Goal: Task Accomplishment & Management: Use online tool/utility

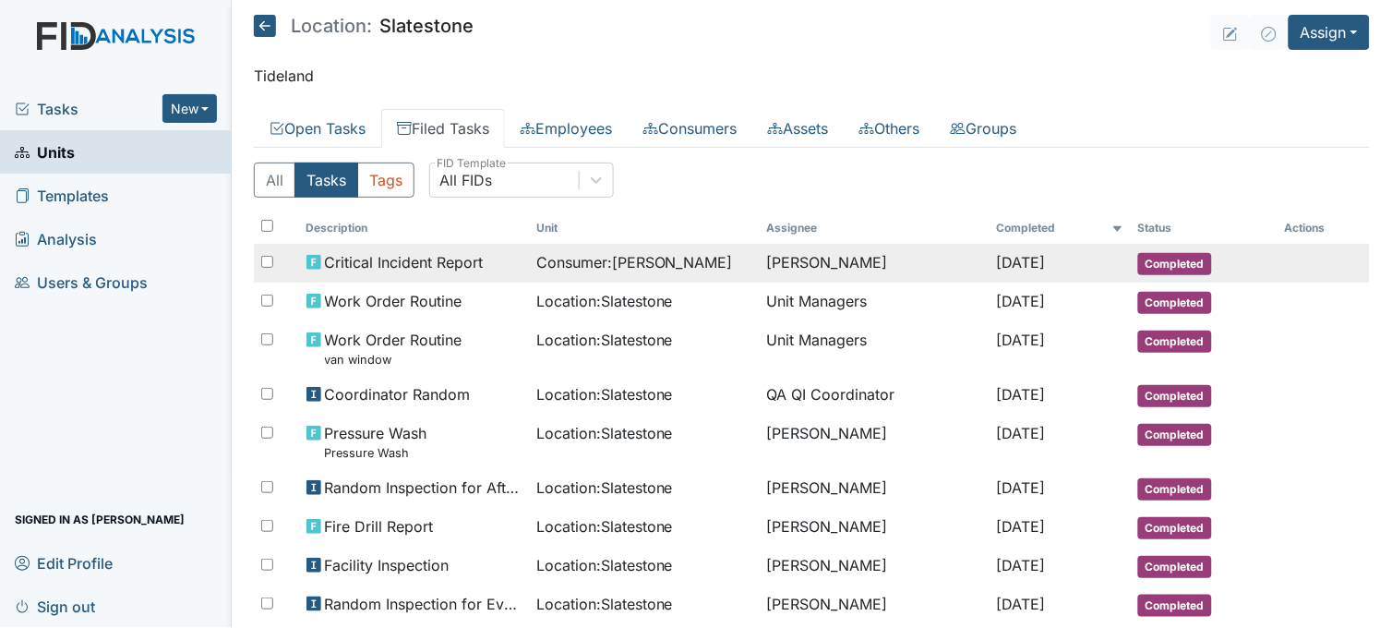
click at [426, 256] on span "Critical Incident Report" at bounding box center [404, 262] width 159 height 22
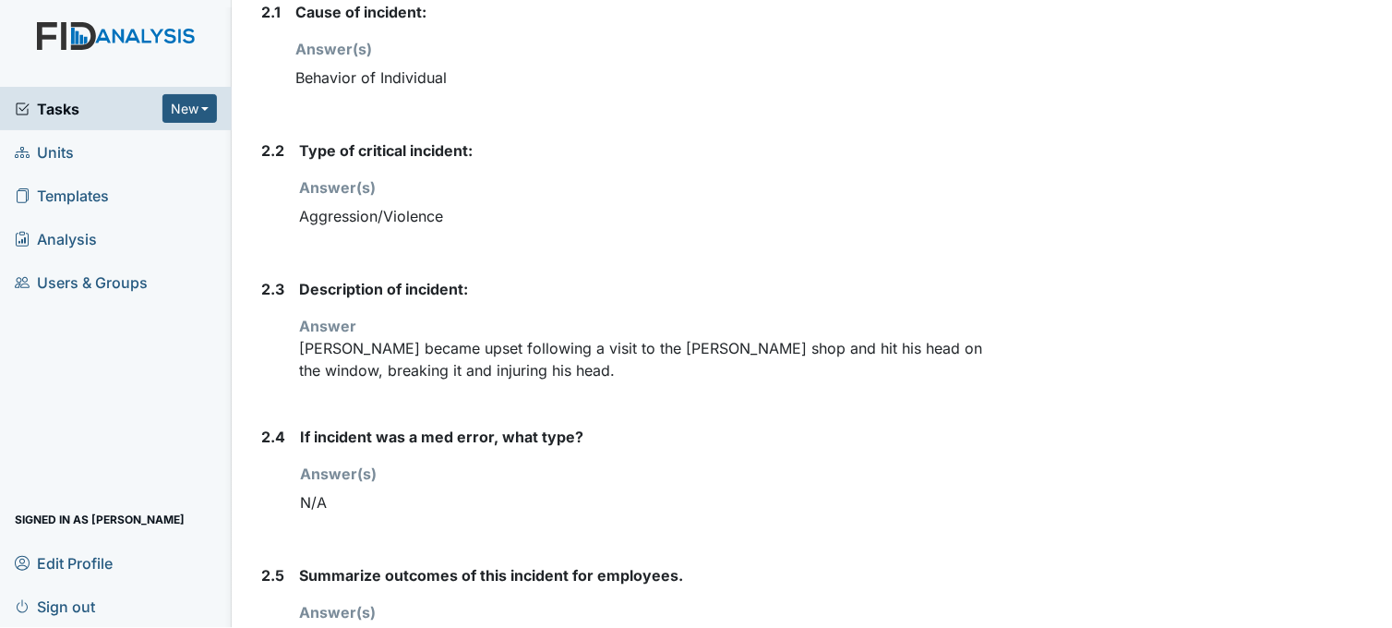
scroll to position [1333, 0]
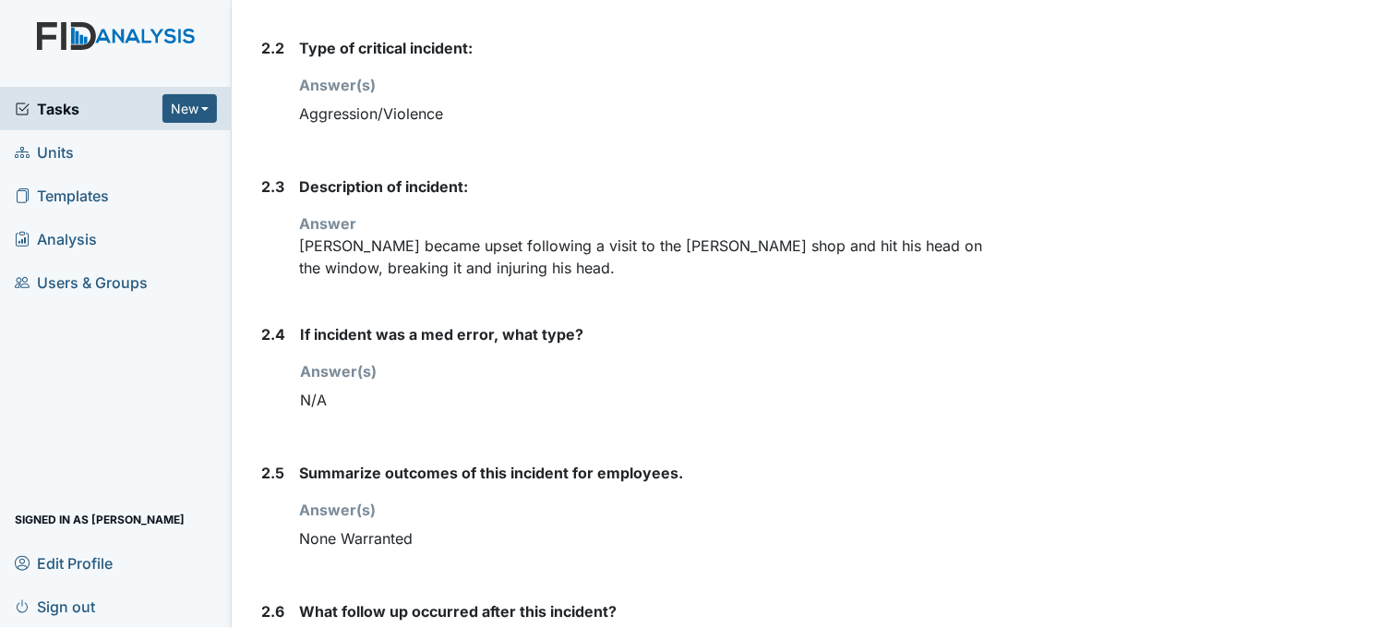
click at [54, 106] on span "Tasks" at bounding box center [89, 109] width 148 height 22
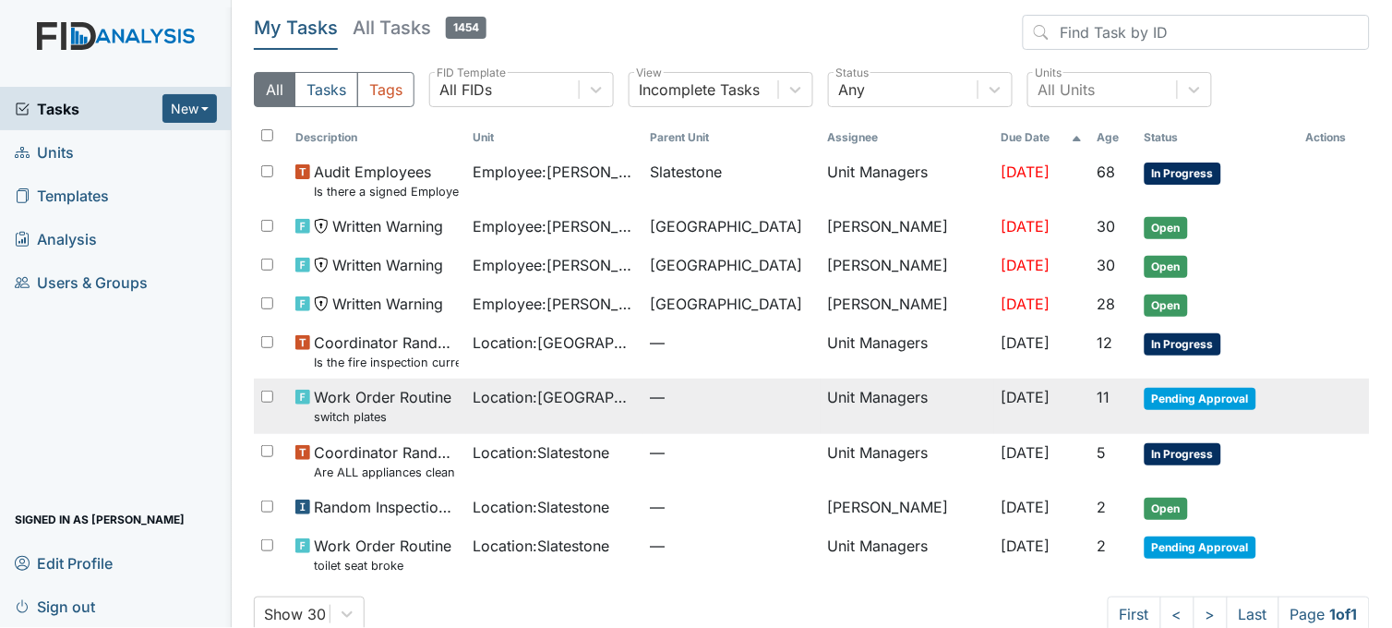
click at [536, 412] on td "Location : [GEOGRAPHIC_DATA]" at bounding box center [554, 405] width 177 height 54
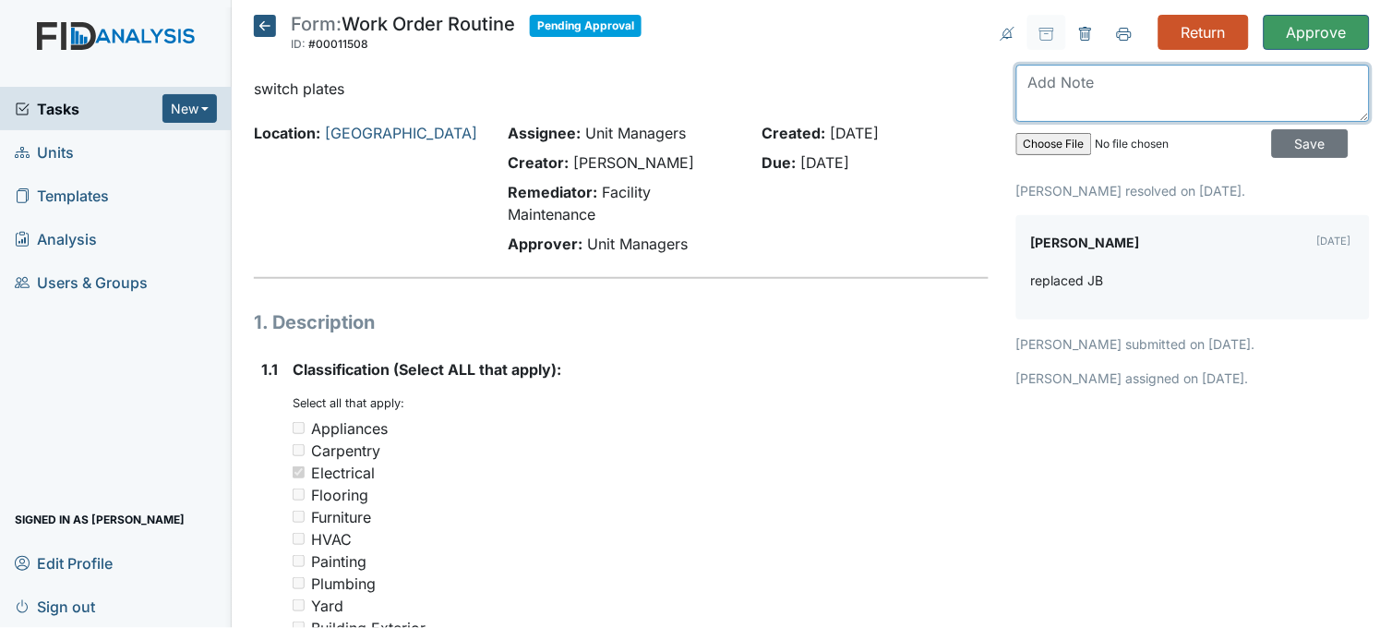
click at [1076, 92] on textarea at bounding box center [1193, 93] width 354 height 57
type textarea "s"
type textarea "l"
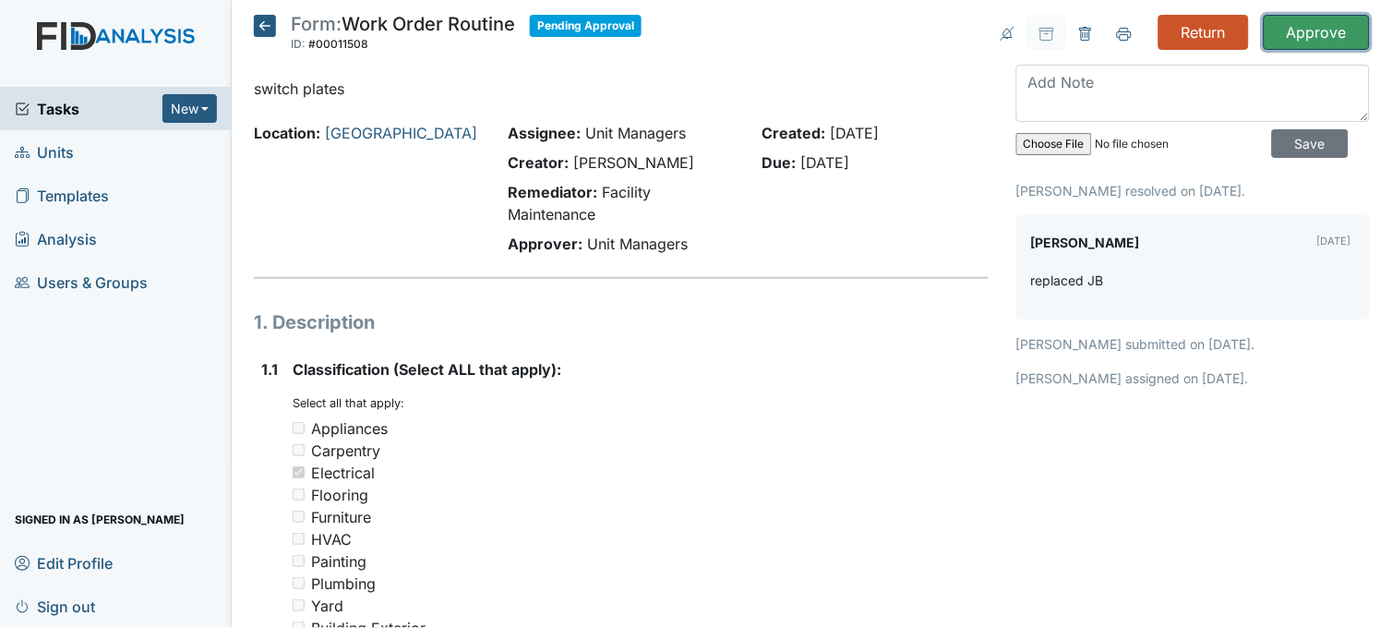
click at [1307, 26] on input "Approve" at bounding box center [1317, 32] width 106 height 35
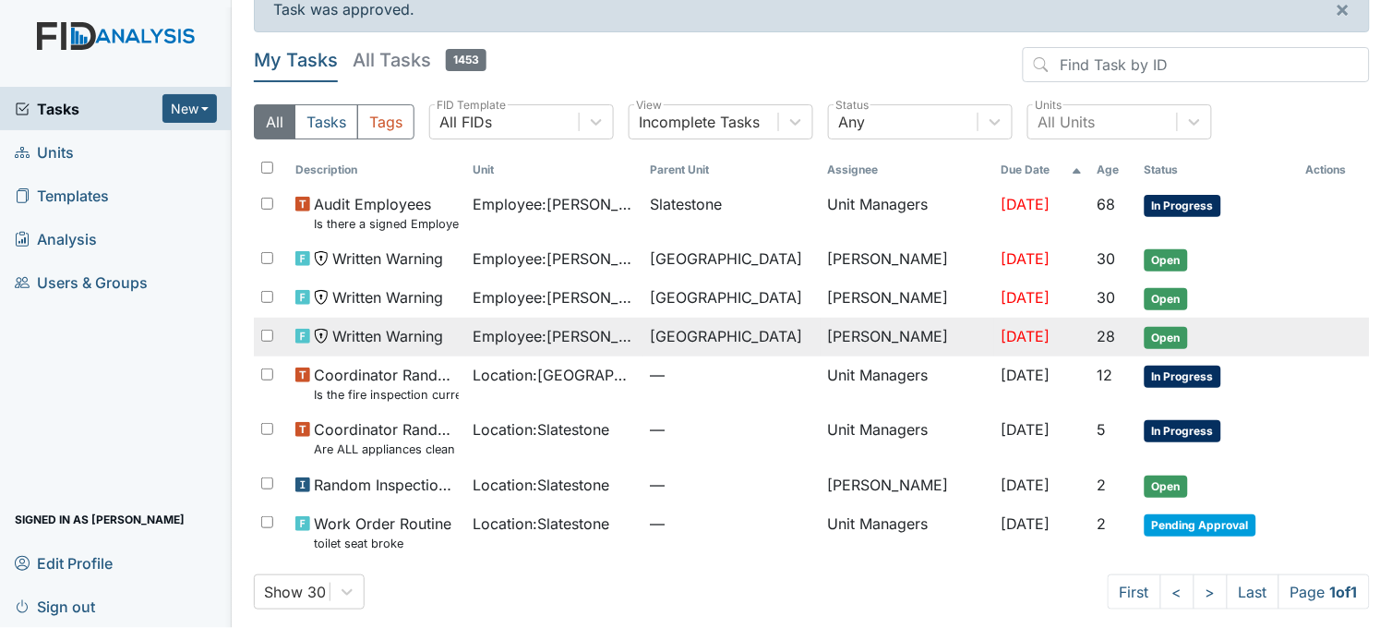
scroll to position [43, 0]
